Goal: Transaction & Acquisition: Purchase product/service

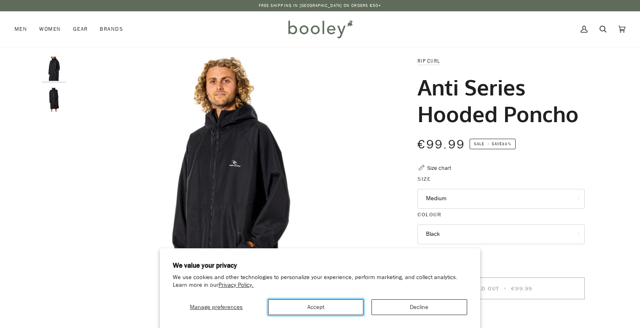
click at [338, 302] on button "Accept" at bounding box center [316, 307] width 96 height 16
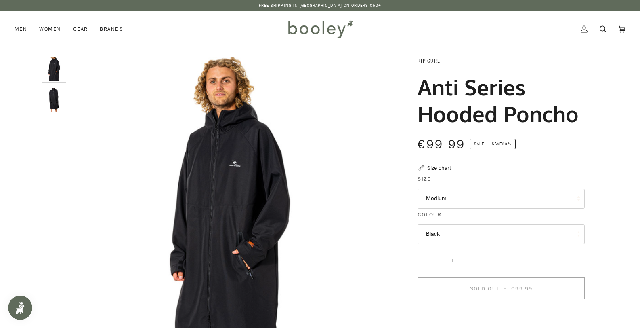
click at [46, 96] on img "Rip Curl Anti-Series Hooded Poncho Black - Booley Galway" at bounding box center [54, 100] width 24 height 24
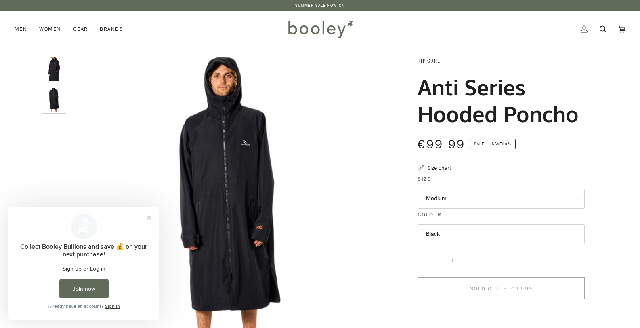
click at [59, 74] on img "Rip Curl Anti-Series Hooded Poncho Black - Booley Galway" at bounding box center [54, 69] width 24 height 24
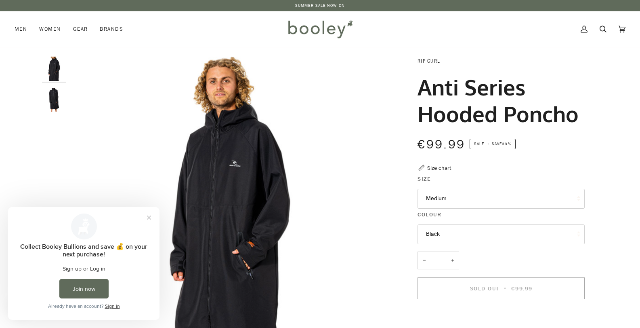
click at [57, 92] on img "Rip Curl Anti-Series Hooded Poncho Black - Booley Galway" at bounding box center [54, 100] width 24 height 24
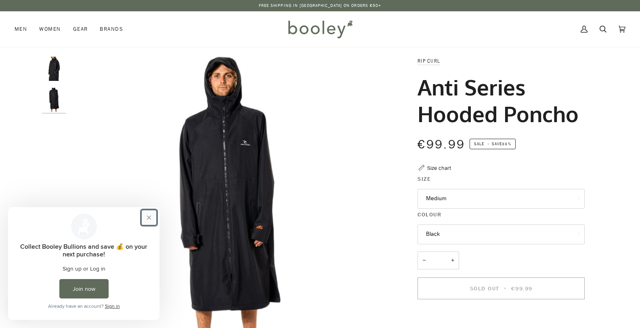
click at [149, 220] on button "Close prompt" at bounding box center [149, 217] width 15 height 15
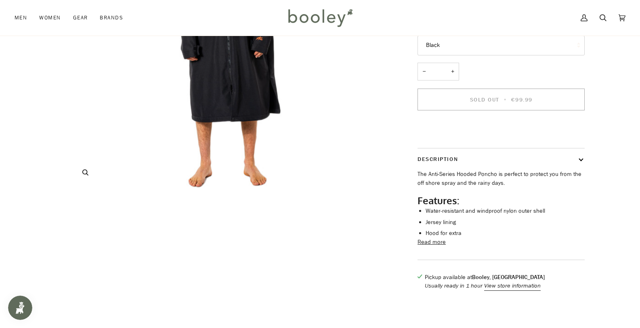
scroll to position [202, 0]
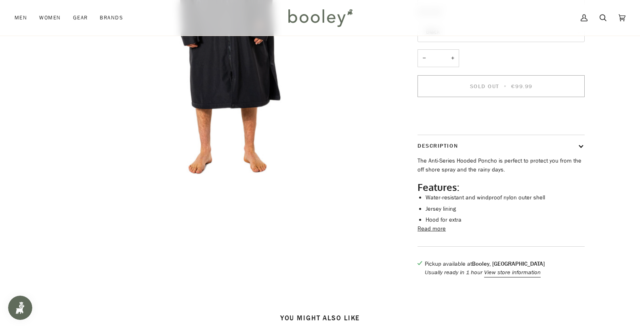
click at [430, 233] on button "Read more" at bounding box center [432, 228] width 28 height 9
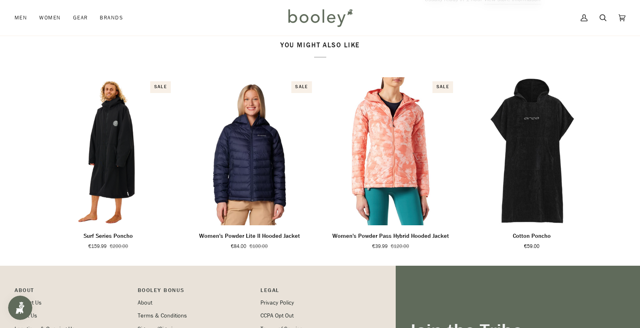
scroll to position [525, 0]
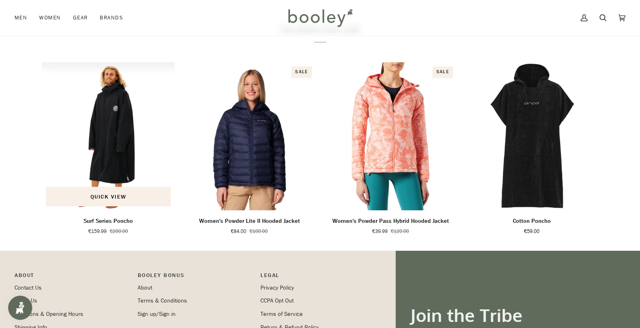
click at [124, 182] on img "Surf Series Poncho" at bounding box center [108, 136] width 133 height 148
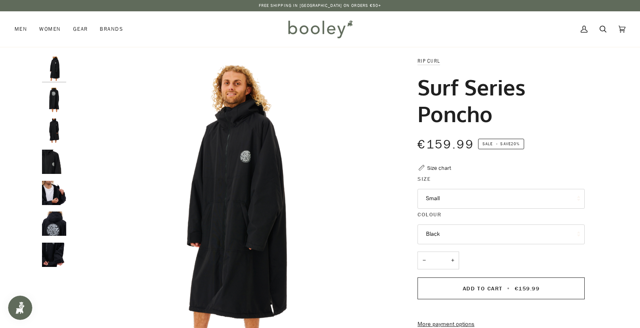
click at [456, 195] on button "Small" at bounding box center [501, 199] width 167 height 20
click at [56, 104] on img "Rip Curl Surf Series Poncho - Booley Galway" at bounding box center [54, 100] width 24 height 24
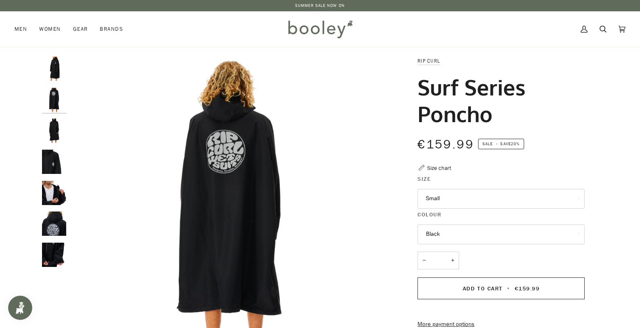
click at [56, 130] on img "Rip Curl Surf Series Poncho - Booley Galway" at bounding box center [54, 130] width 24 height 24
